Goal: Connect with others: Connect with others

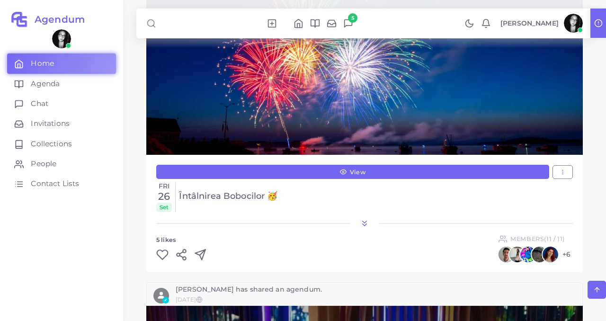
scroll to position [558, 0]
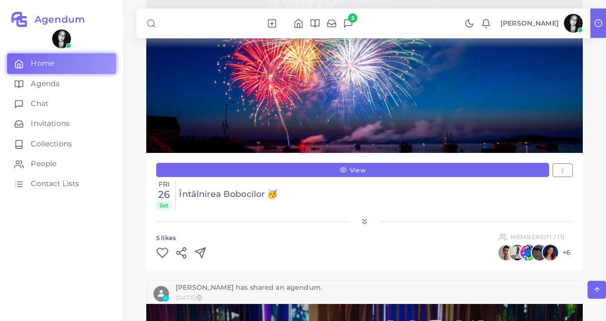
click at [166, 251] on icon at bounding box center [162, 253] width 12 height 12
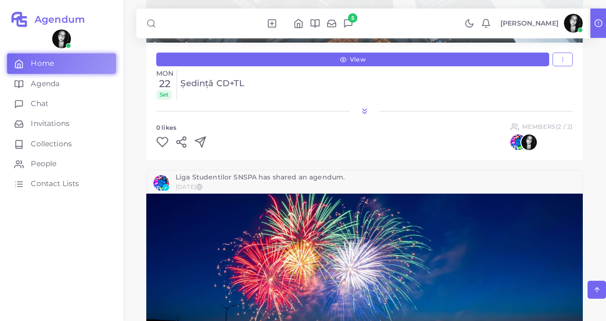
scroll to position [339, 0]
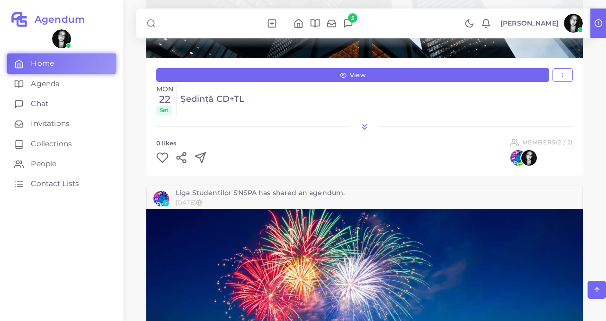
click at [161, 156] on icon at bounding box center [162, 157] width 12 height 12
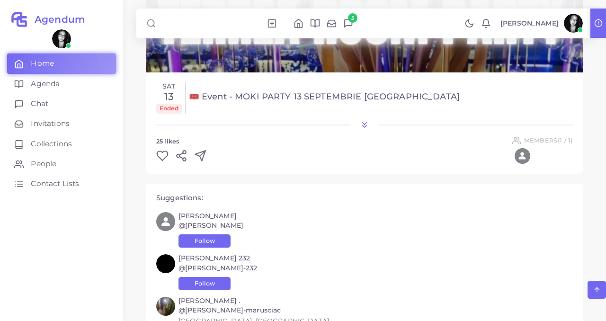
click at [161, 156] on icon at bounding box center [162, 156] width 12 height 12
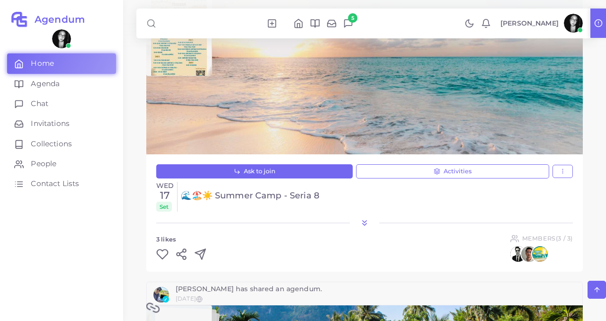
scroll to position [1415, 0]
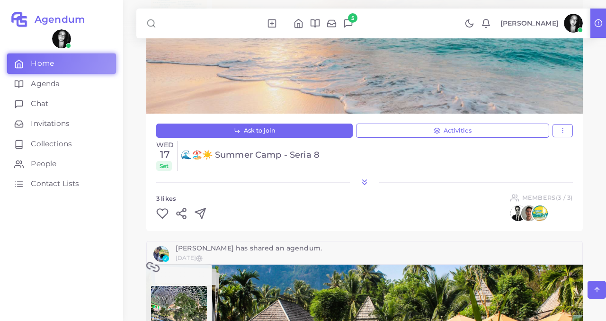
click at [161, 221] on div "Ask to join Activities Report Wed 17 Set 🌊🏖️☀️ Summer Camp - Seria 8 3 Likes Me…" at bounding box center [364, 172] width 436 height 117
click at [161, 212] on icon at bounding box center [162, 213] width 12 height 12
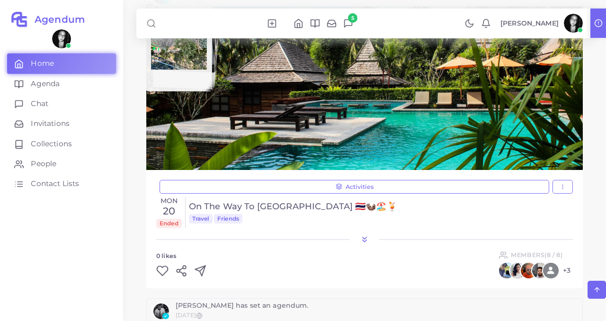
scroll to position [1682, 0]
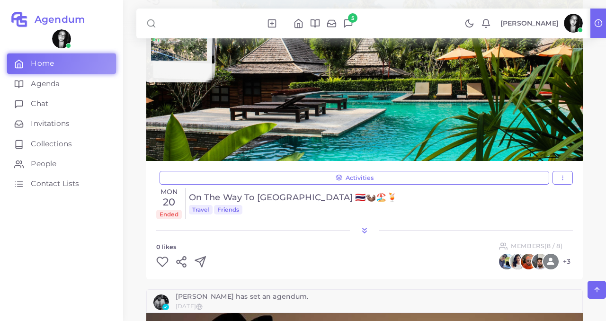
click at [160, 262] on icon at bounding box center [162, 262] width 12 height 12
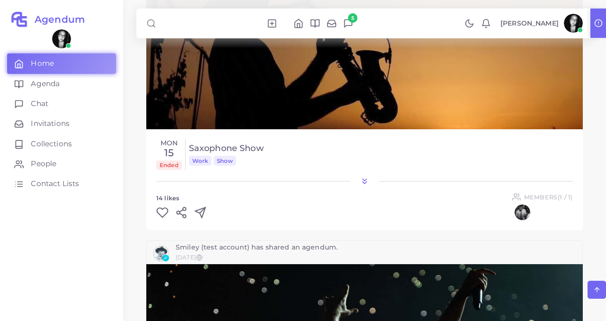
scroll to position [2030, 0]
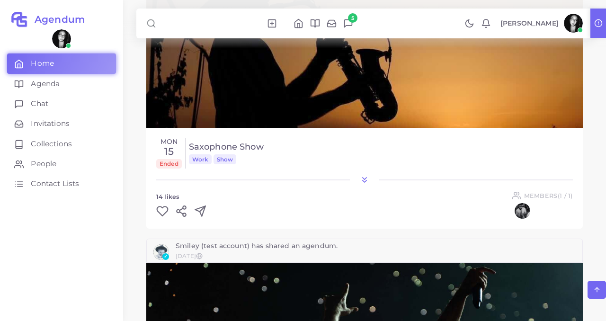
click at [159, 209] on icon at bounding box center [162, 211] width 12 height 12
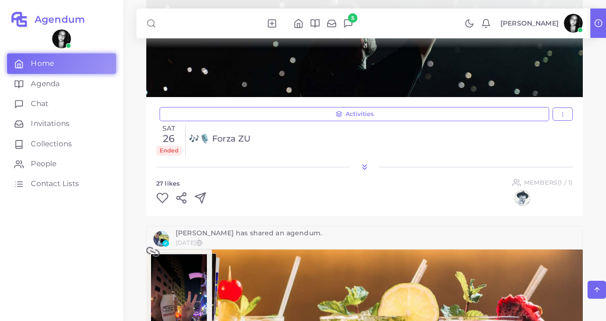
scroll to position [2361, 0]
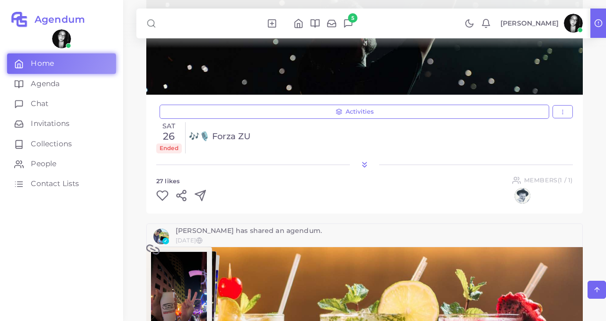
click at [160, 192] on icon at bounding box center [162, 195] width 11 height 9
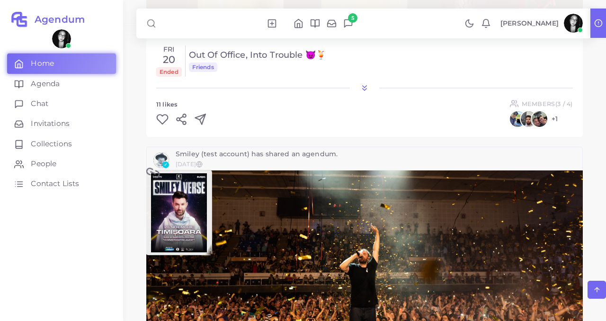
scroll to position [2739, 0]
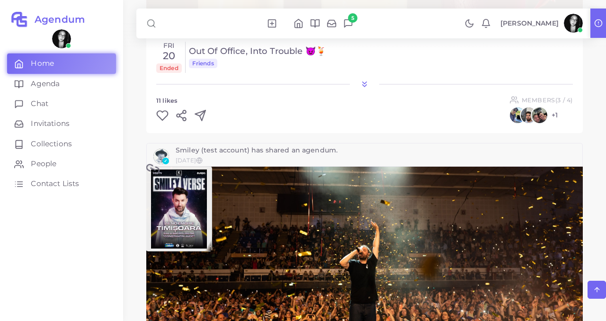
click at [163, 116] on icon at bounding box center [162, 115] width 12 height 12
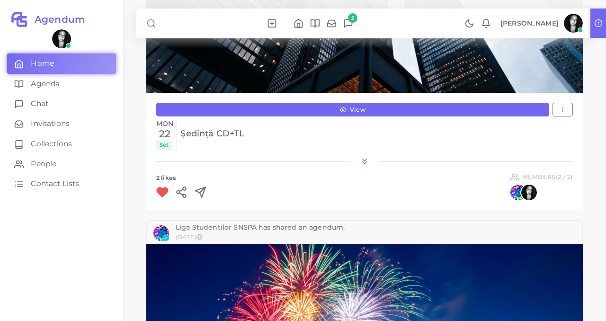
scroll to position [0, 0]
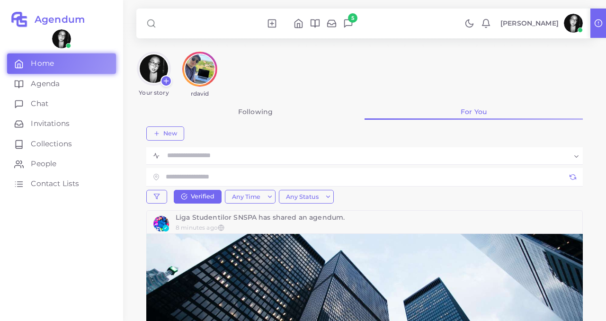
click at [357, 18] on span "5" at bounding box center [352, 17] width 9 height 9
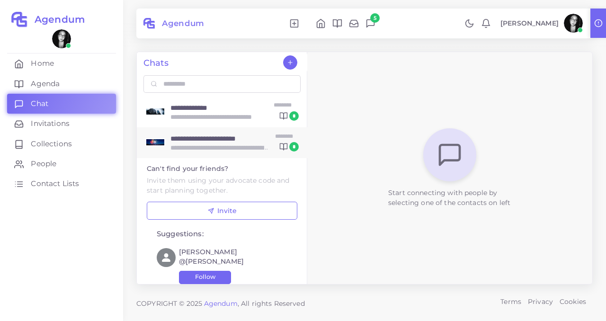
click at [253, 143] on p "**********" at bounding box center [220, 148] width 100 height 10
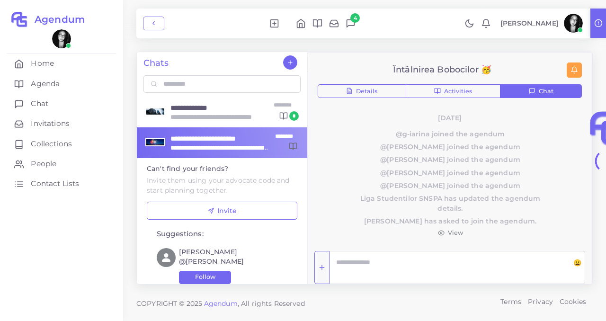
scroll to position [9, 0]
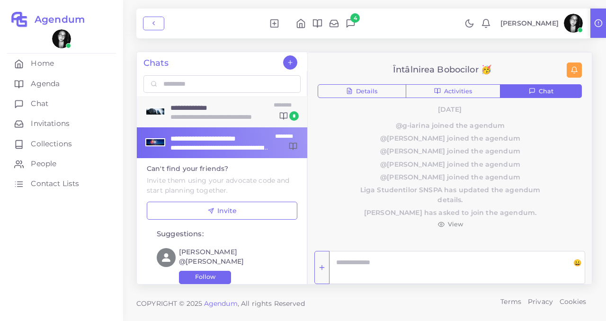
click at [225, 116] on p "**********" at bounding box center [213, 117] width 87 height 10
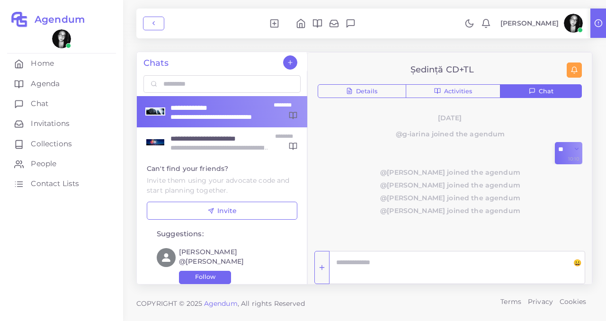
click at [416, 206] on span "@[PERSON_NAME] joined the agendum" at bounding box center [450, 210] width 198 height 9
click at [399, 210] on span "@[PERSON_NAME] joined the agendum" at bounding box center [450, 210] width 198 height 9
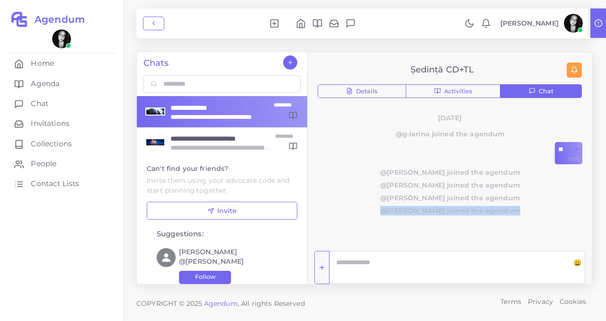
click at [399, 210] on span "@[PERSON_NAME] joined the agendum" at bounding box center [450, 210] width 198 height 9
click at [147, 22] on button "button" at bounding box center [153, 24] width 21 height 14
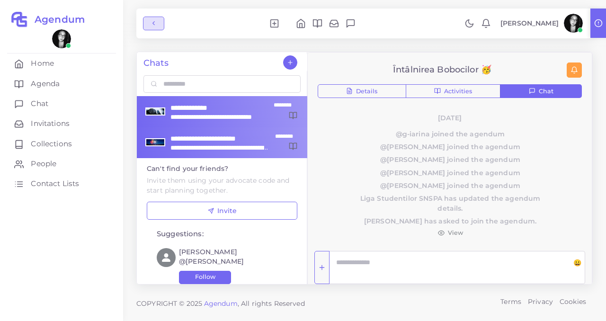
scroll to position [9, 0]
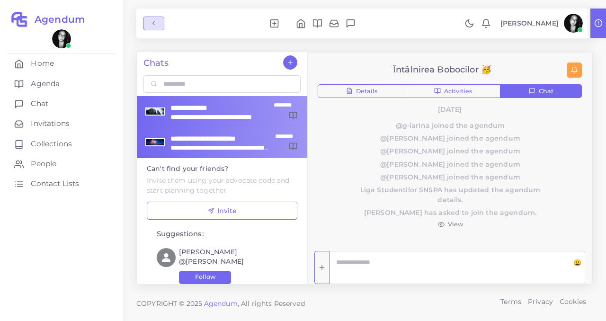
click at [155, 23] on icon "button" at bounding box center [153, 23] width 7 height 7
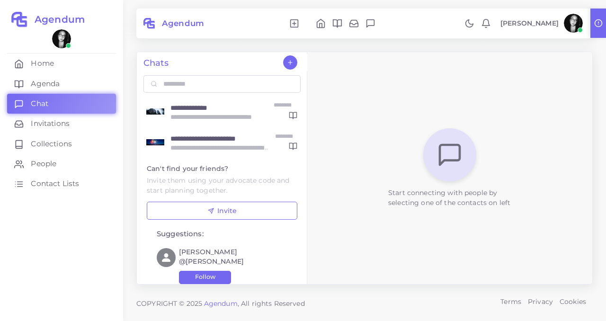
click at [325, 28] on icon at bounding box center [321, 23] width 8 height 9
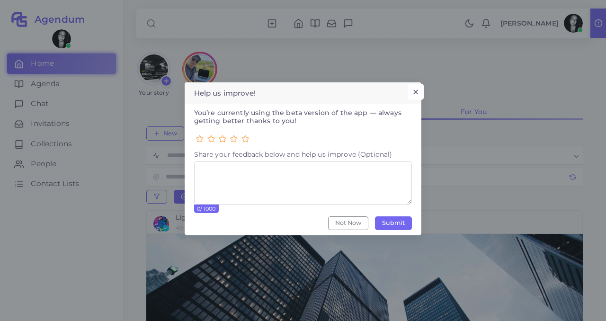
click at [418, 91] on button "×" at bounding box center [416, 92] width 16 height 16
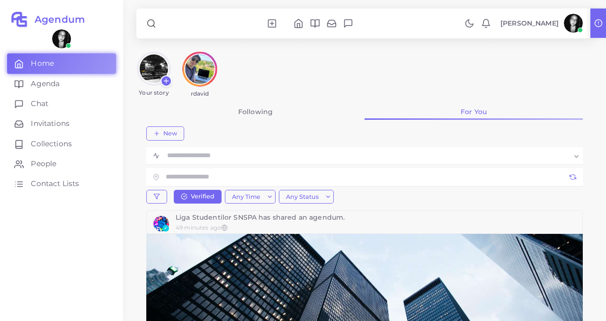
click at [195, 26] on link at bounding box center [203, 23] width 121 height 15
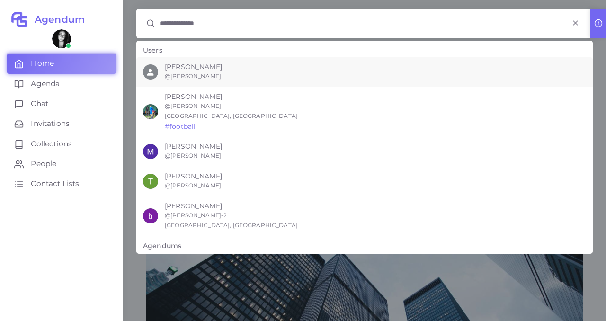
type input "**********"
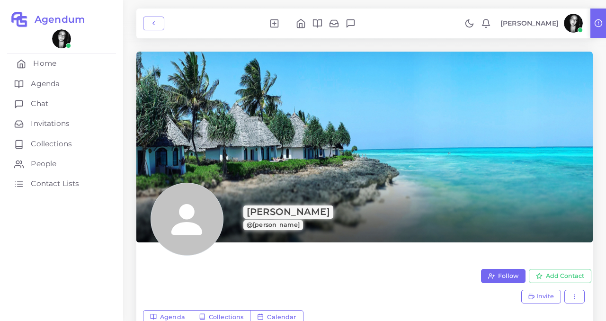
click at [42, 68] on span "Home" at bounding box center [44, 63] width 23 height 10
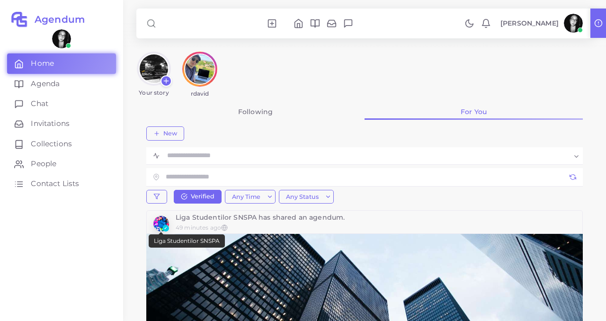
click at [161, 223] on img "button" at bounding box center [161, 224] width 16 height 16
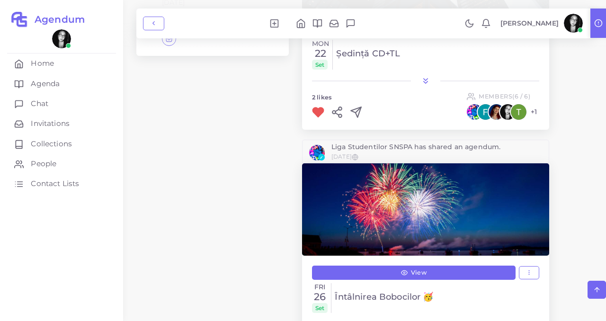
scroll to position [608, 0]
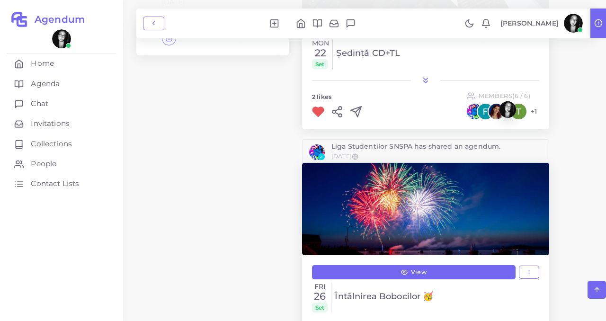
click at [506, 108] on img "button" at bounding box center [507, 109] width 17 height 17
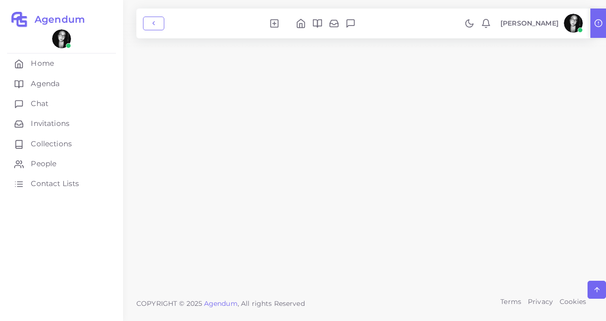
scroll to position [608, 0]
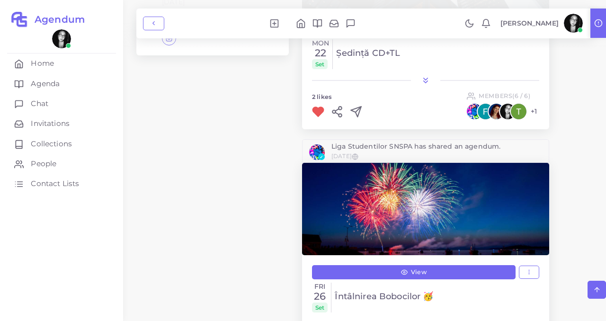
click at [534, 111] on h6 "+1" at bounding box center [534, 111] width 6 height 8
click at [506, 96] on h6 "Members (6 / 6)" at bounding box center [505, 95] width 52 height 7
click at [422, 79] on icon at bounding box center [425, 80] width 9 height 9
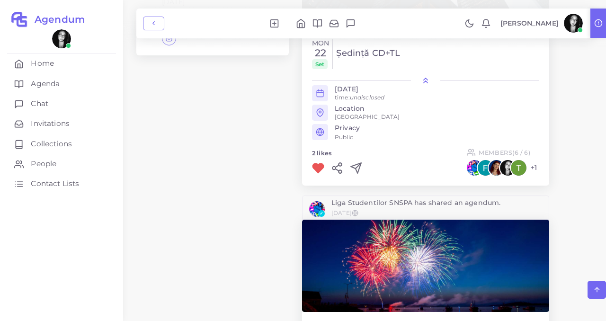
click at [504, 152] on h6 "Members (6 / 6)" at bounding box center [505, 152] width 52 height 7
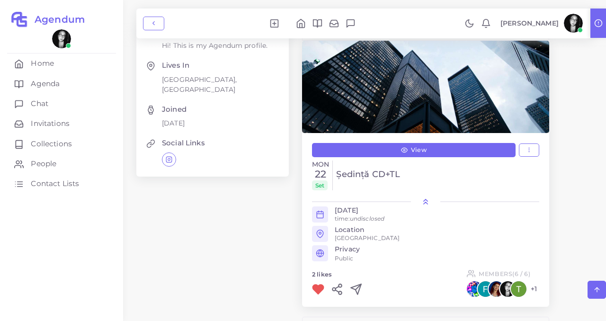
scroll to position [486, 0]
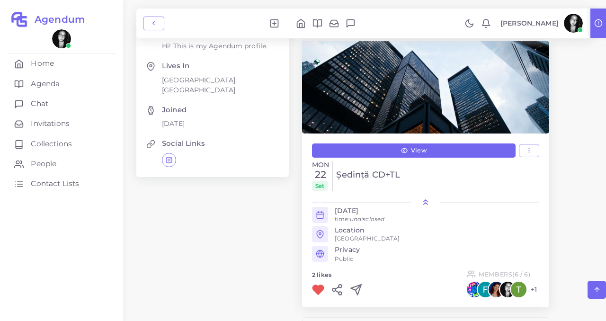
click at [344, 251] on h6 "Privacy" at bounding box center [437, 250] width 204 height 8
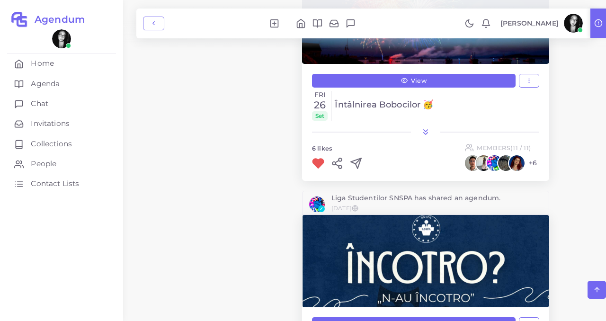
scroll to position [857, 0]
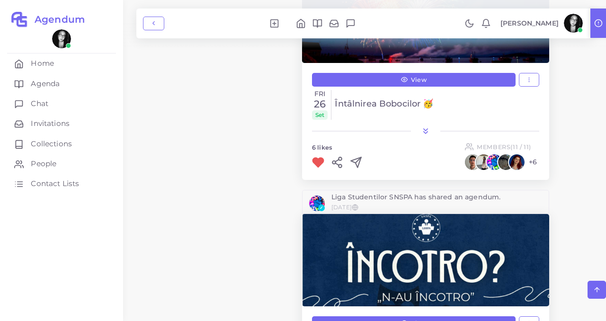
click at [424, 132] on polyline at bounding box center [426, 133] width 4 height 2
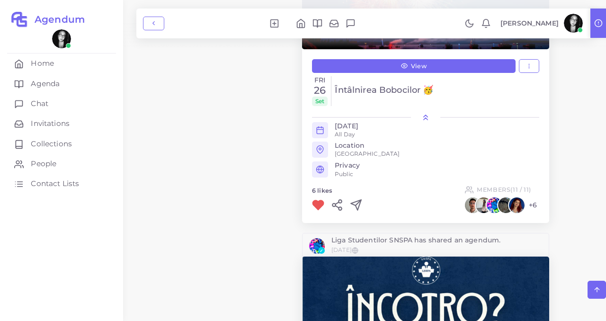
scroll to position [877, 0]
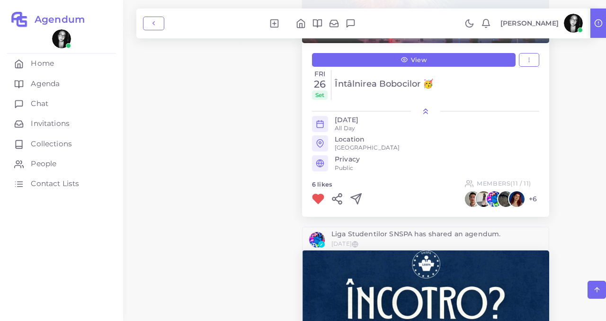
click at [347, 124] on small "All Day" at bounding box center [345, 128] width 20 height 8
click at [353, 138] on h6 "Location" at bounding box center [350, 139] width 30 height 8
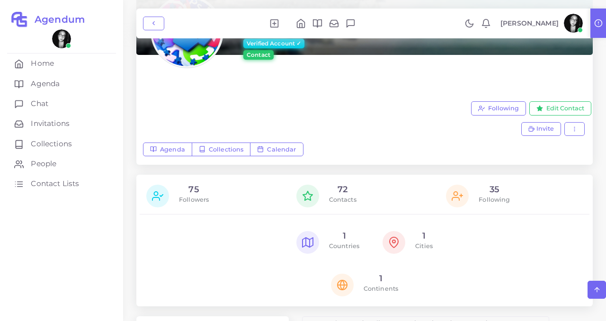
scroll to position [0, 0]
